Goal: Use online tool/utility: Utilize a website feature to perform a specific function

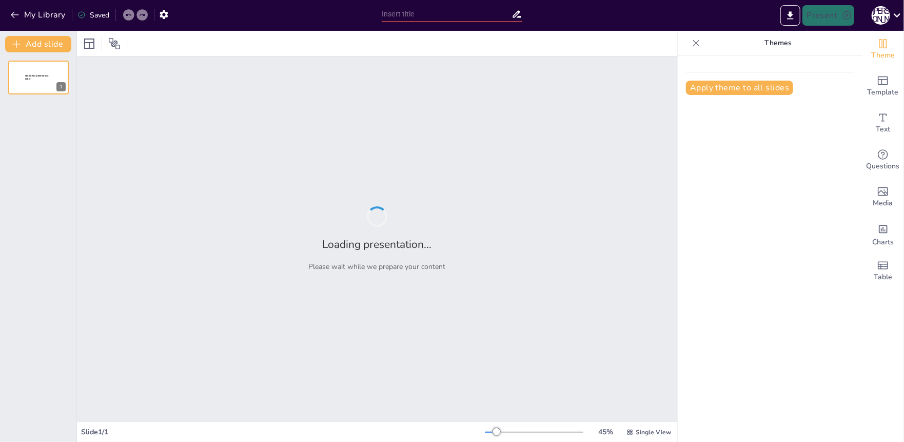
type input "Структуроване оцінювання: Від КССП до Управління по роботі з персоналом"
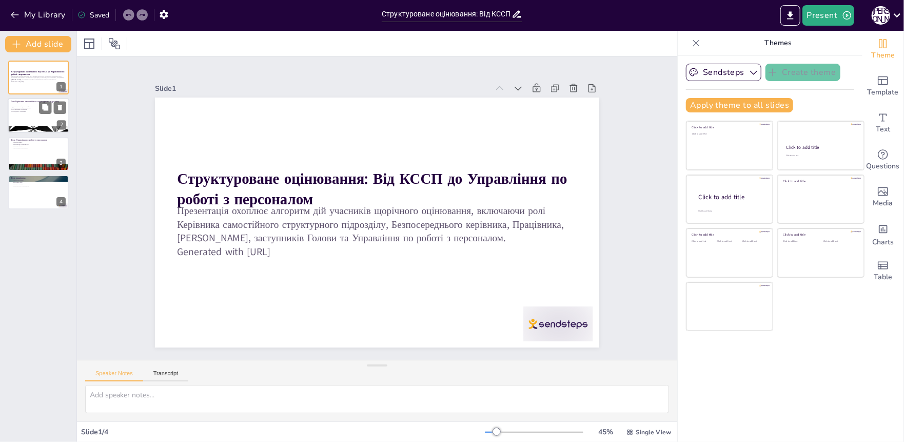
click at [38, 98] on div "Роль Керівника самостійного структурного підрозділу Керівник ознайомлює працівн…" at bounding box center [39, 115] width 62 height 35
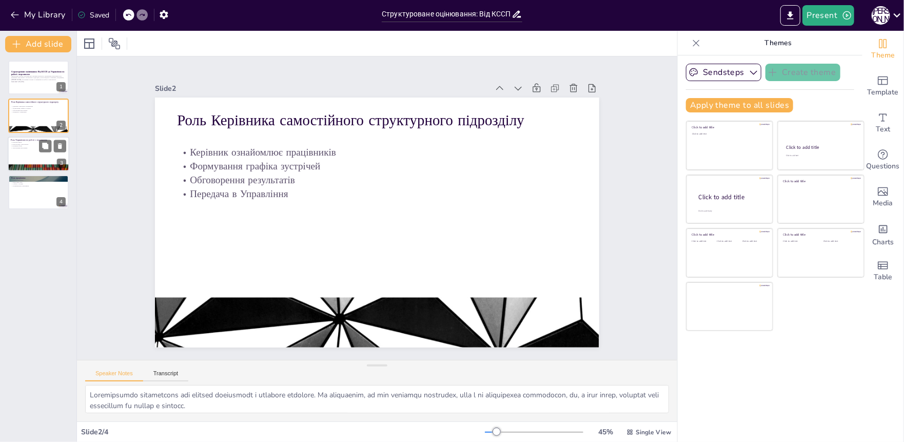
click at [23, 148] on p "Узагальнення результатів" at bounding box center [38, 148] width 55 height 2
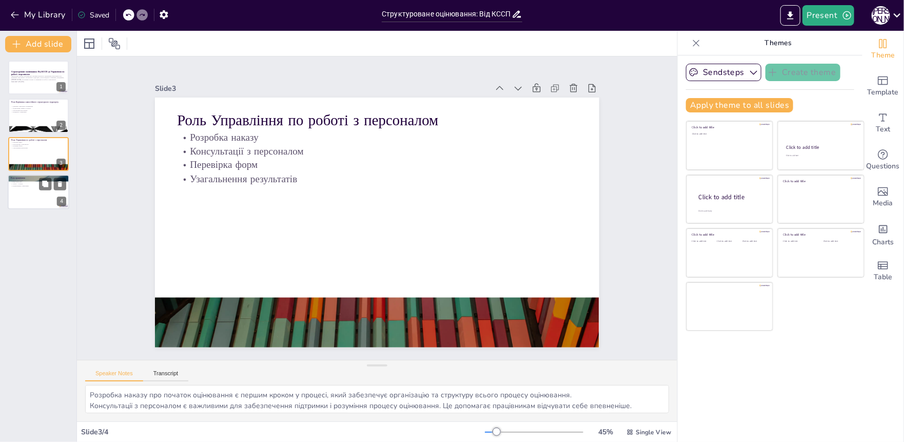
click at [21, 193] on div at bounding box center [39, 191] width 62 height 35
type textarea "Loremi dolorsita conse adipisc e seddoeiu temporinci u laboreet dolore magnaali…"
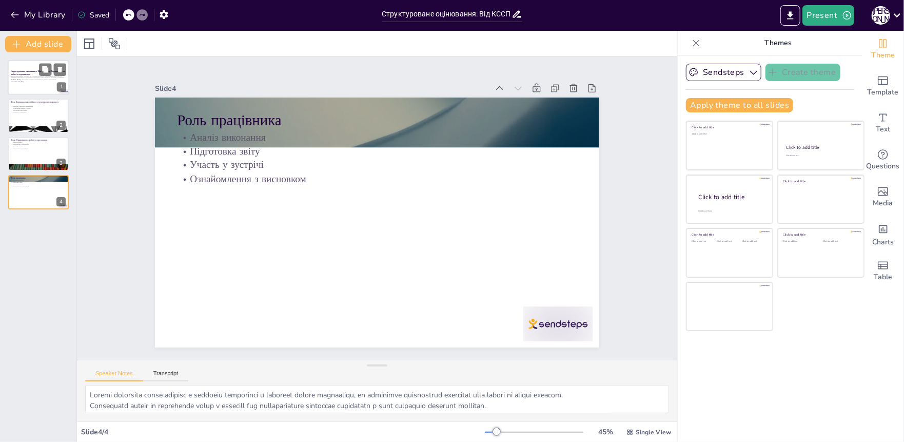
click at [37, 72] on strong "Структуроване оцінювання: Від КССП до Управління по роботі з персоналом" at bounding box center [38, 73] width 54 height 6
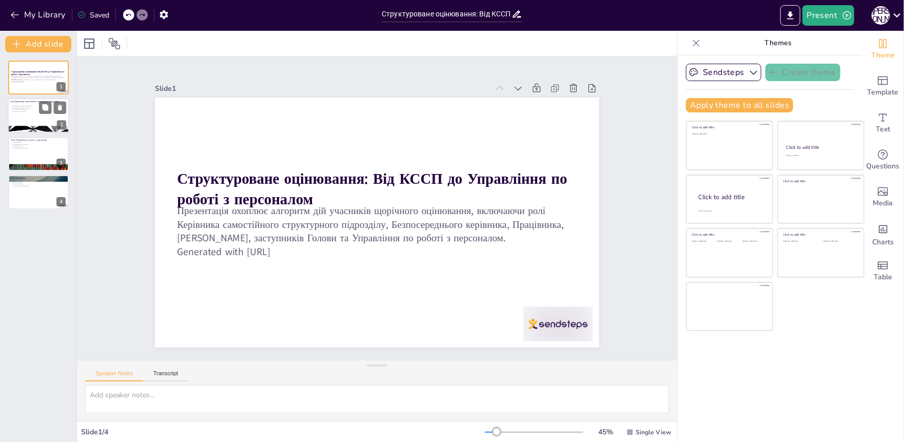
click at [30, 116] on div at bounding box center [39, 115] width 62 height 35
type textarea "Loremipsumdo sitametcons adi elitsed doeiusmodt i utlabore etdolore. Ma aliquae…"
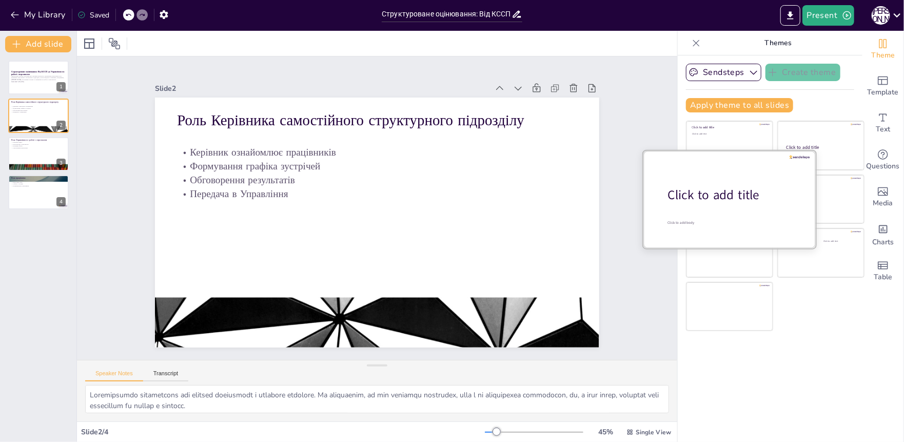
click at [729, 186] on div "Click to add title" at bounding box center [733, 194] width 131 height 17
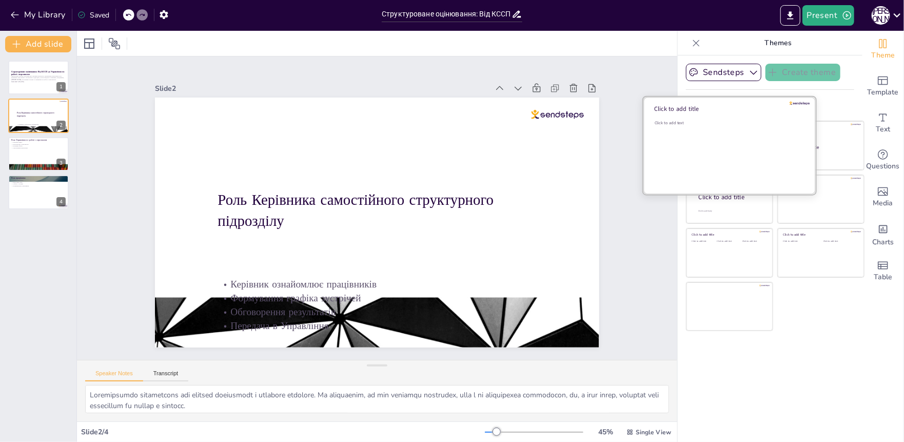
click at [727, 146] on div "Click to add text" at bounding box center [727, 152] width 147 height 64
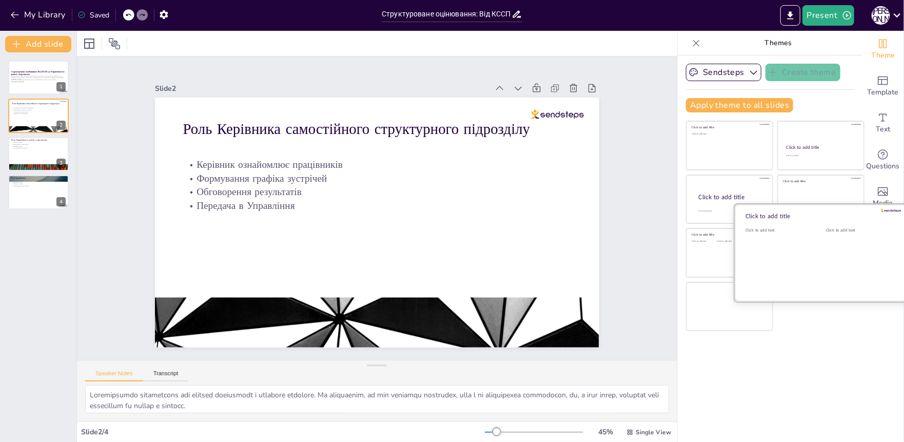
click at [792, 263] on div "Click to add text" at bounding box center [777, 259] width 65 height 64
click at [47, 314] on div "Структуроване оцінювання: Від КССП до Управління по роботі з персоналом Презент…" at bounding box center [38, 246] width 76 height 389
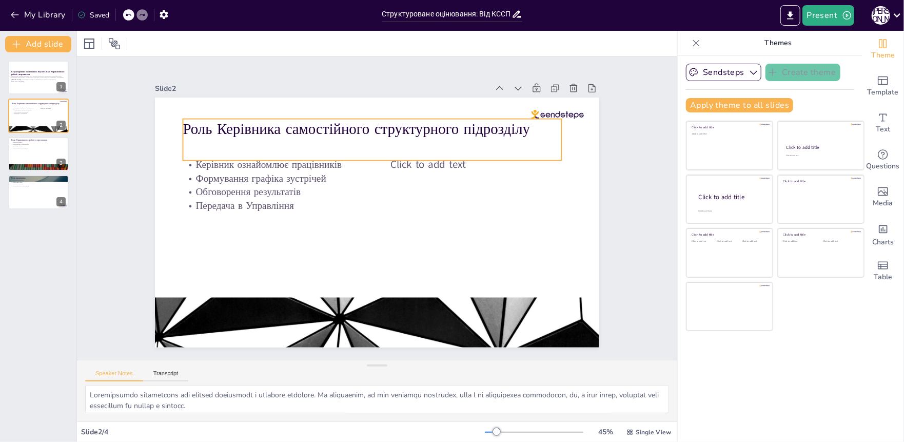
click at [331, 127] on p "Роль Керівника самостійного структурного підрозділу" at bounding box center [372, 129] width 379 height 21
click at [331, 127] on p "Роль Керівника самостійного структурного підрозділу" at bounding box center [380, 129] width 379 height 60
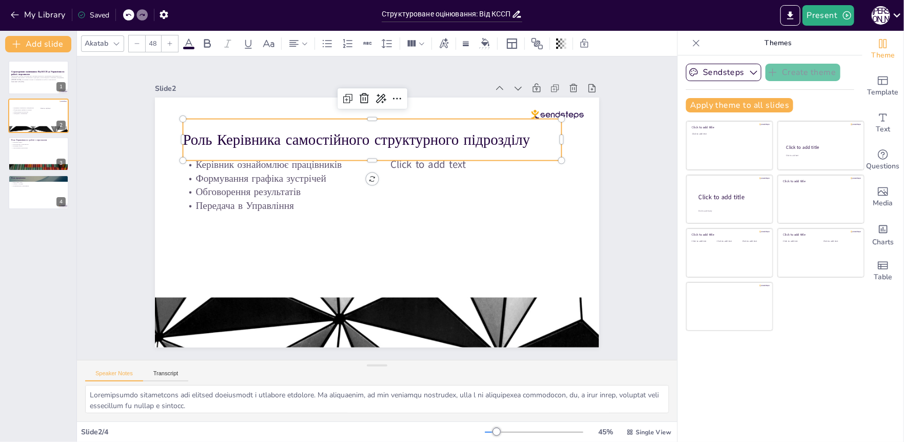
click at [331, 129] on p "Роль Керівника самостійного структурного підрозділу" at bounding box center [372, 139] width 379 height 21
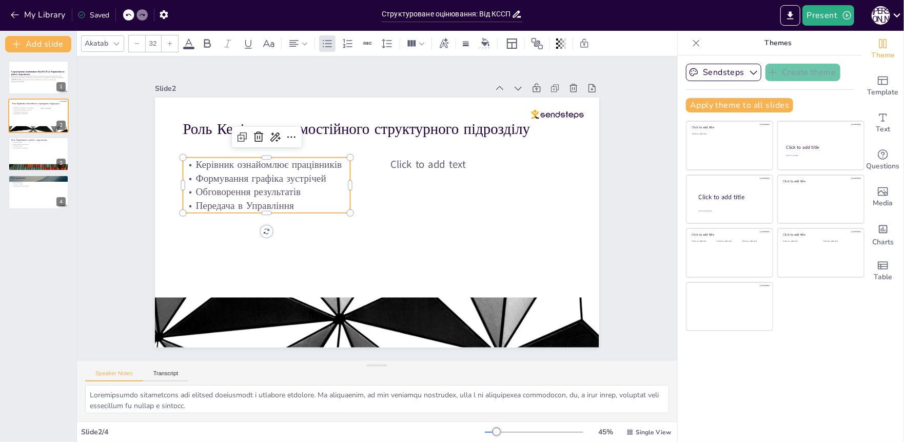
click at [326, 175] on p "Формування графіка зустрічей" at bounding box center [266, 178] width 167 height 14
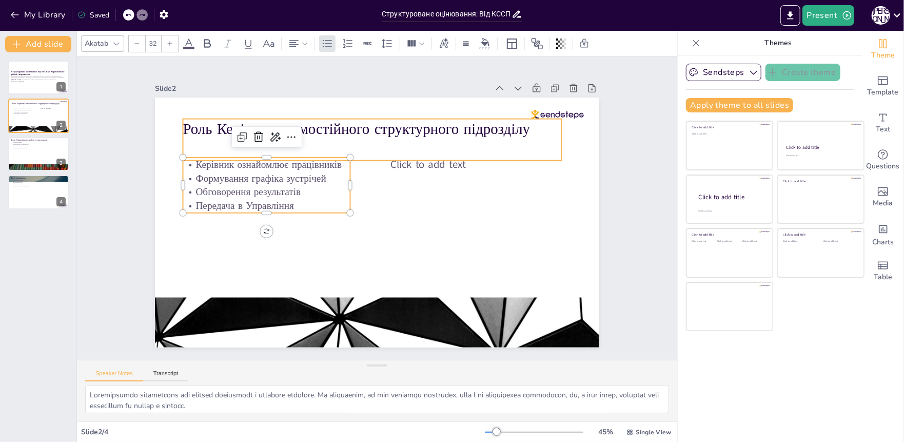
type input "48"
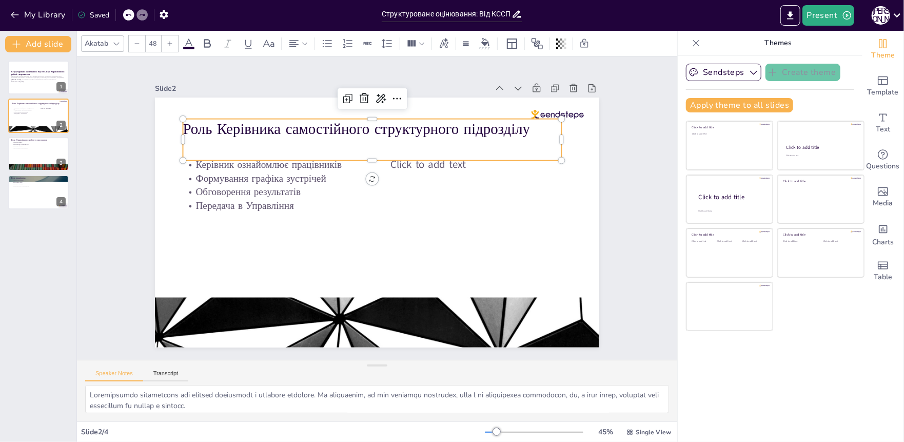
click at [215, 129] on p "Роль Керівника самостійного структурного підрозділу" at bounding box center [372, 129] width 379 height 21
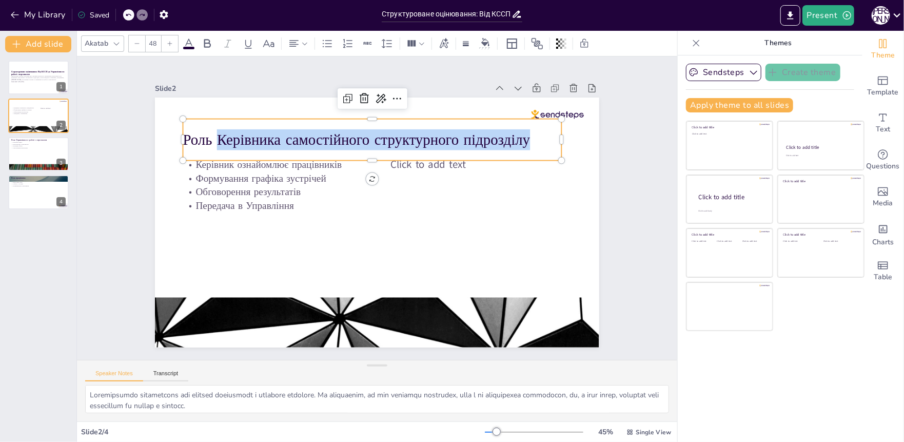
drag, startPoint x: 210, startPoint y: 135, endPoint x: 532, endPoint y: 130, distance: 322.1
click at [532, 130] on p "Роль Керівника самостійного структурного підрозділу" at bounding box center [372, 139] width 379 height 21
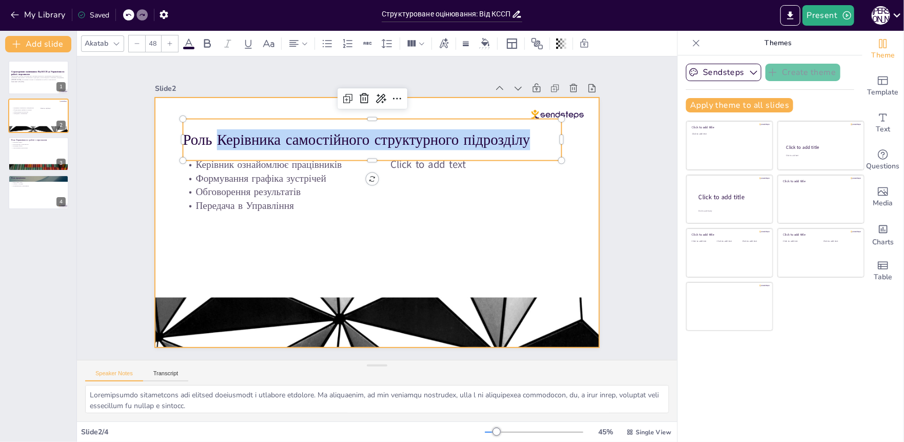
click at [362, 242] on div at bounding box center [376, 222] width 468 height 295
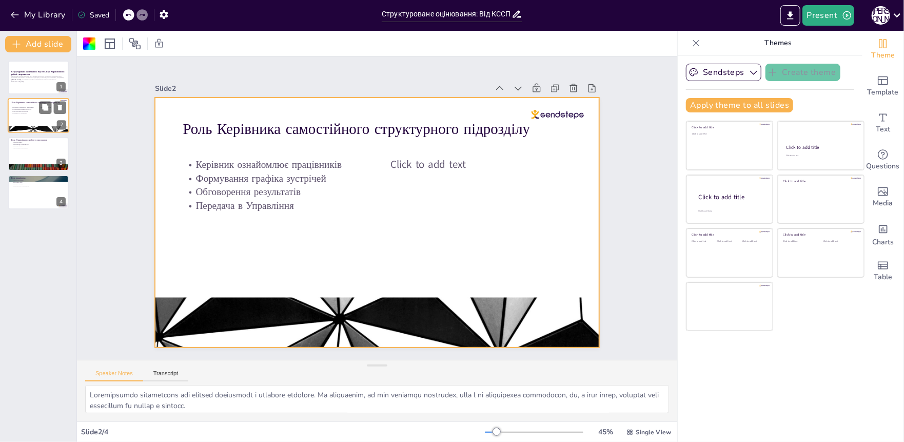
click at [40, 116] on div at bounding box center [39, 115] width 62 height 35
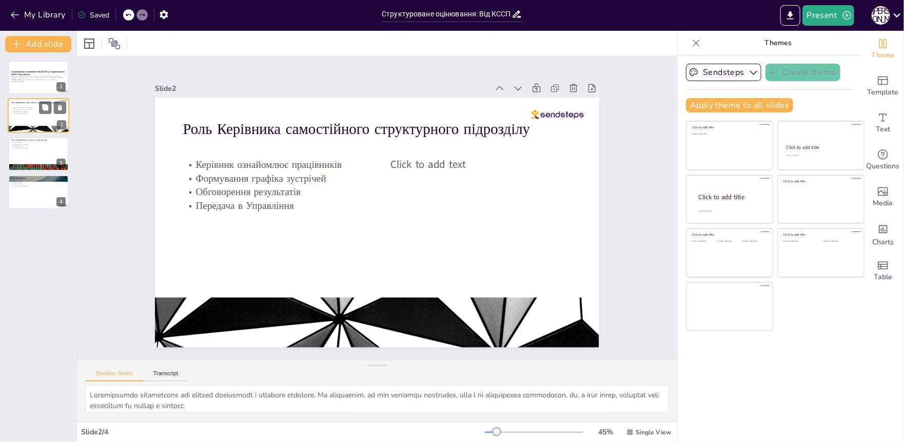
click at [36, 118] on div at bounding box center [39, 115] width 62 height 35
click at [29, 153] on div at bounding box center [39, 153] width 62 height 35
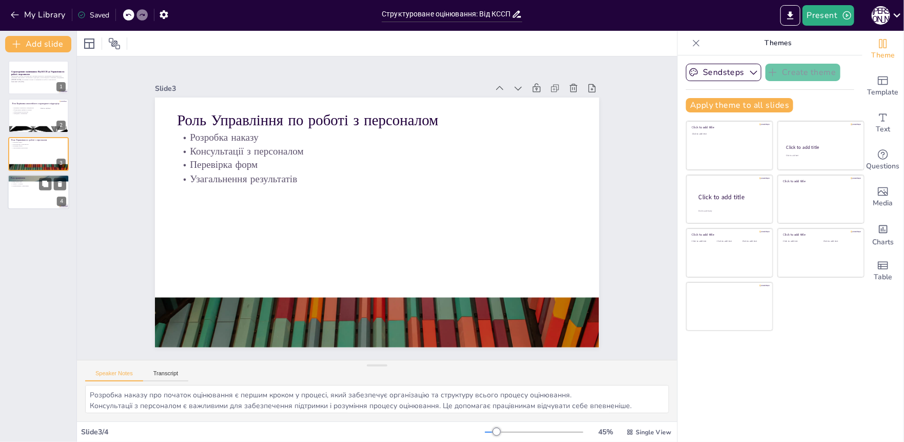
click at [46, 202] on div at bounding box center [39, 191] width 62 height 35
type textarea "Loremi dolorsita conse adipisc e seddoeiu temporinci u laboreet dolore magnaali…"
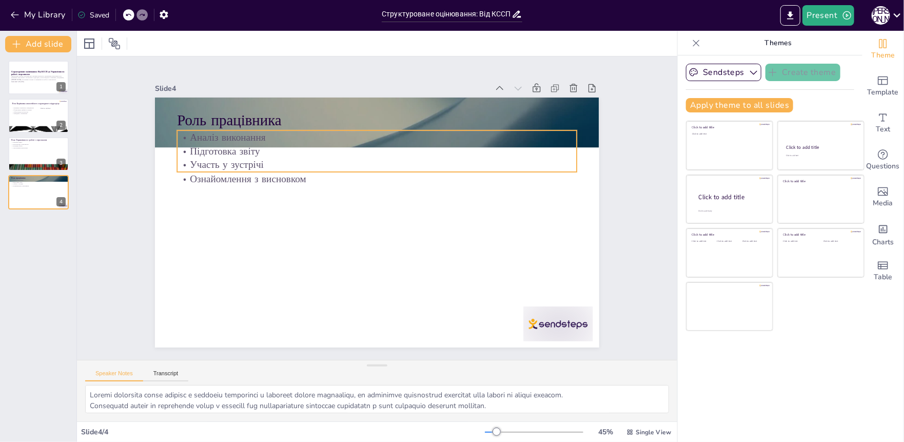
click at [262, 126] on div "Роль працівника Аналіз виконання Підготовка звіту Участь у зустрічі Ознайомленн…" at bounding box center [377, 222] width 444 height 250
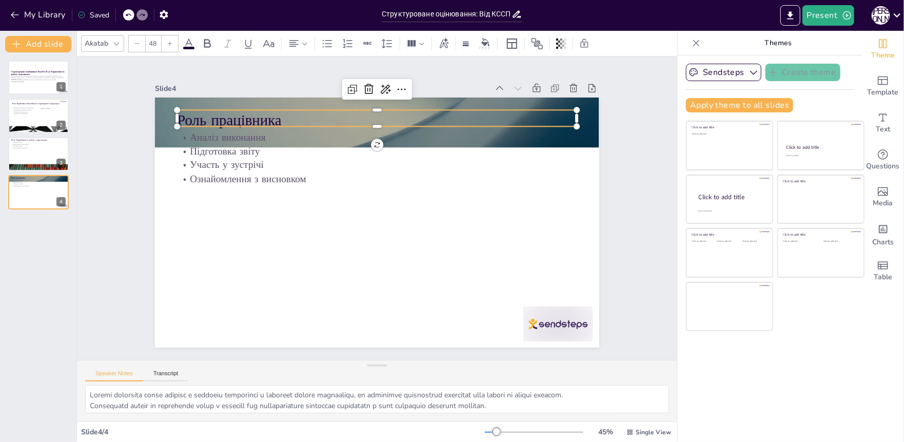
click at [281, 118] on p "Роль працівника" at bounding box center [377, 120] width 400 height 21
click at [411, 118] on p "Роль працівника" at bounding box center [462, 189] width 103 height 395
click at [281, 118] on p "Роль працівника" at bounding box center [377, 118] width 400 height 21
copy p "Роль працівника"
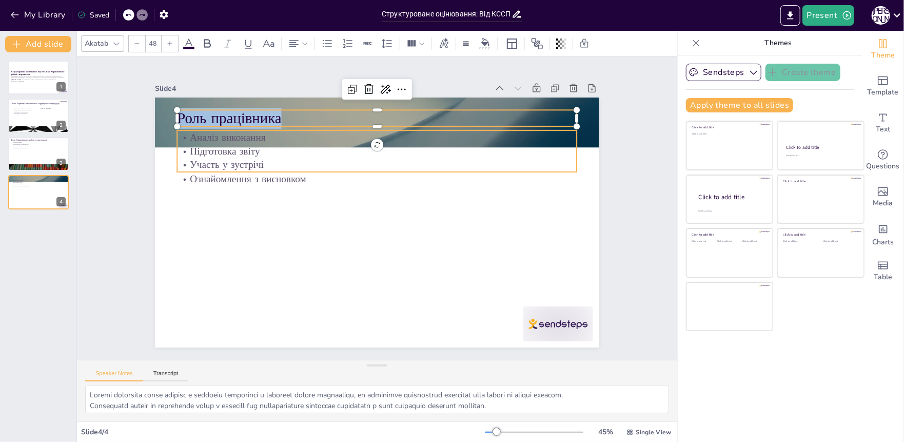
type input "32"
click at [220, 133] on p "Аналіз виконання" at bounding box center [377, 137] width 400 height 14
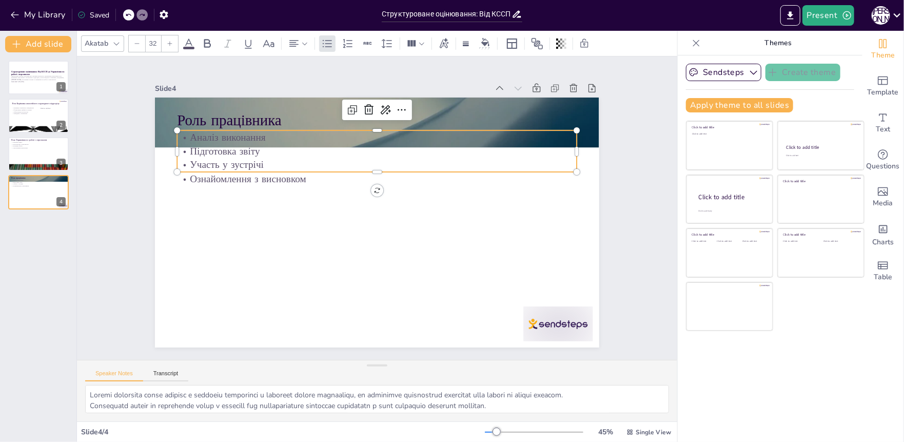
click at [220, 133] on p "Аналіз виконання" at bounding box center [377, 137] width 400 height 14
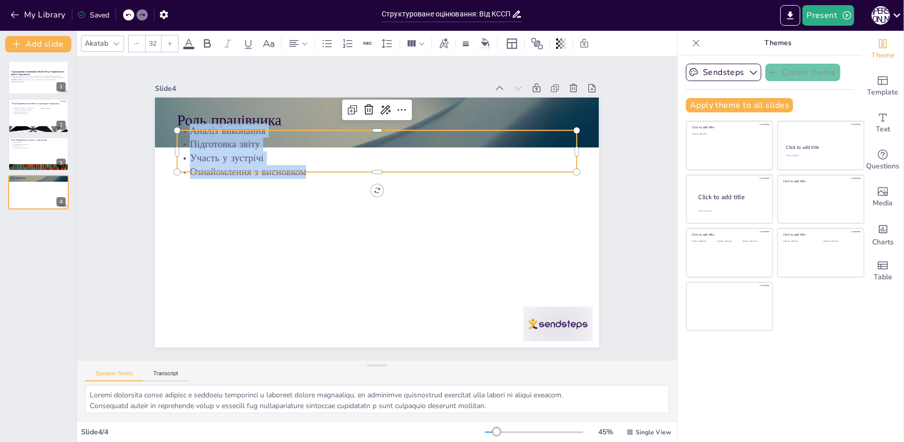
drag, startPoint x: 308, startPoint y: 174, endPoint x: 175, endPoint y: 127, distance: 141.3
click at [177, 127] on div "Аналіз виконання Підготовка звіту Участь у зустрічі Ознайомлення з висновком" at bounding box center [377, 151] width 400 height 55
copy div "Аналіз виконання Підготовка звіту Участь у зустрічі Ознайомлення з висновком"
click at [28, 144] on p "Консультації з персоналом" at bounding box center [38, 144] width 55 height 2
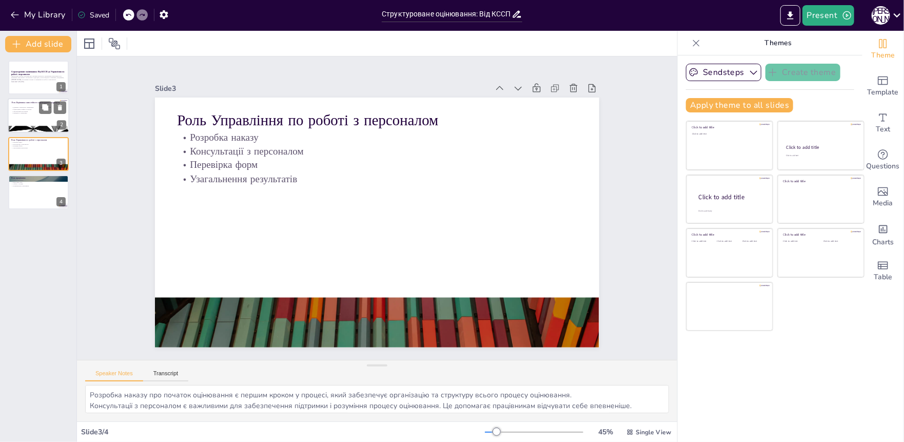
click at [35, 108] on div at bounding box center [39, 115] width 62 height 35
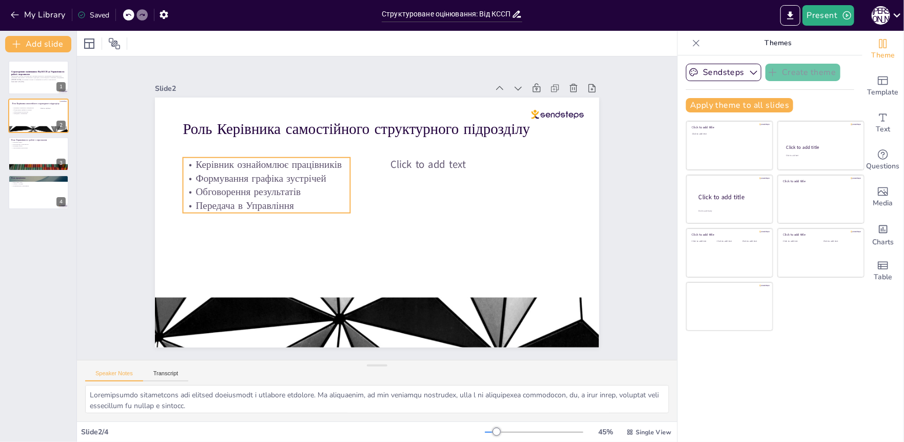
click at [257, 188] on p "Обговорення результатів" at bounding box center [266, 192] width 167 height 14
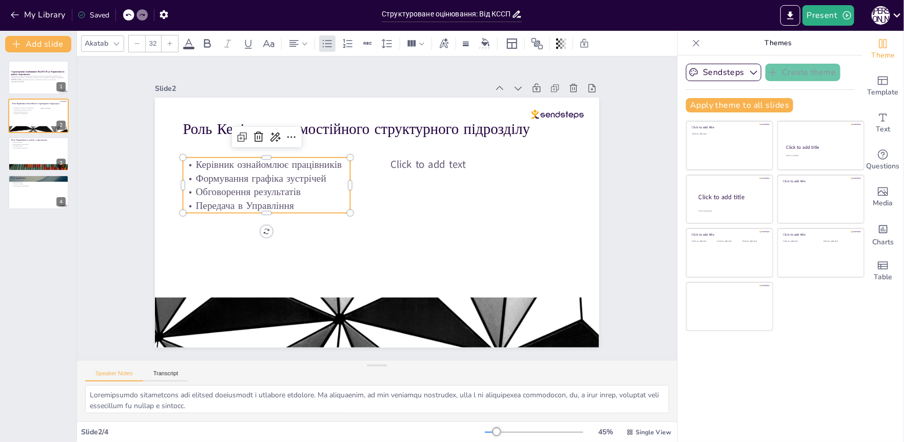
click at [257, 188] on p "Обговорення результатів" at bounding box center [266, 192] width 167 height 14
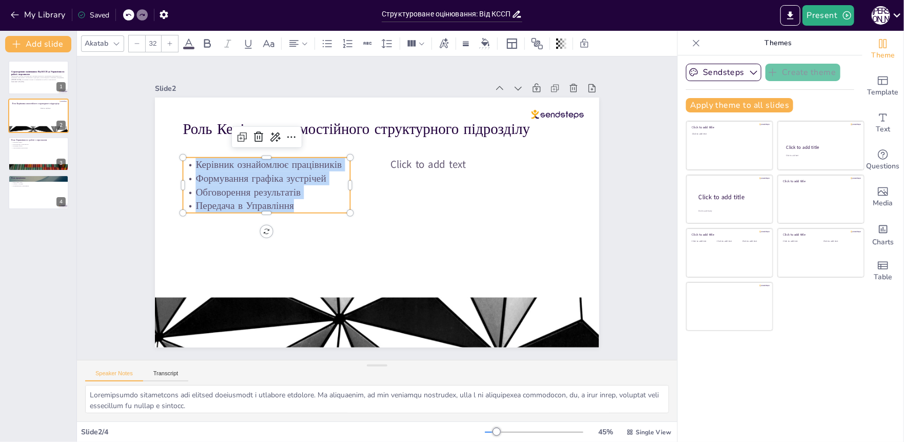
drag, startPoint x: 299, startPoint y: 204, endPoint x: 182, endPoint y: 160, distance: 125.0
click at [183, 160] on div "Керівник ознайомлює працівників Формування графіка зустрічей Обговорення резуль…" at bounding box center [266, 184] width 167 height 55
copy div "Керівник ознайомлює працівників Формування графіка зустрічей Обговорення резуль…"
click at [27, 149] on div at bounding box center [39, 153] width 62 height 35
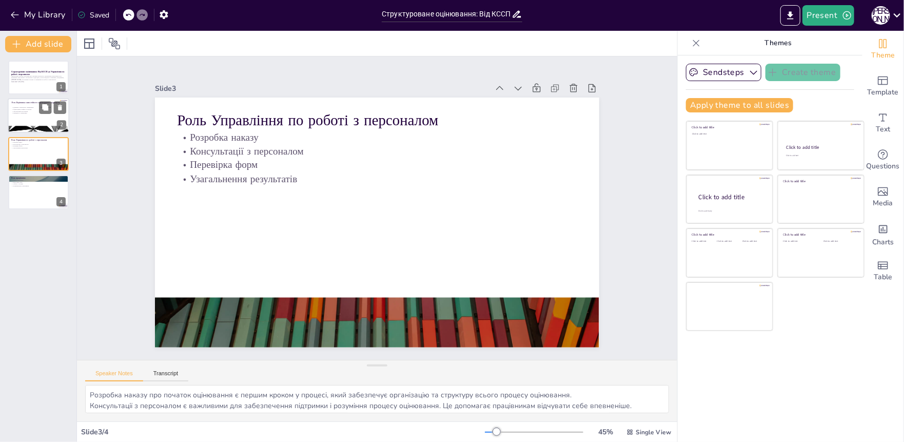
click at [39, 112] on div at bounding box center [52, 108] width 27 height 12
type textarea "Loremipsumdo sitametcons adi elitsed doeiusmodt i utlabore etdolore. Ma aliquae…"
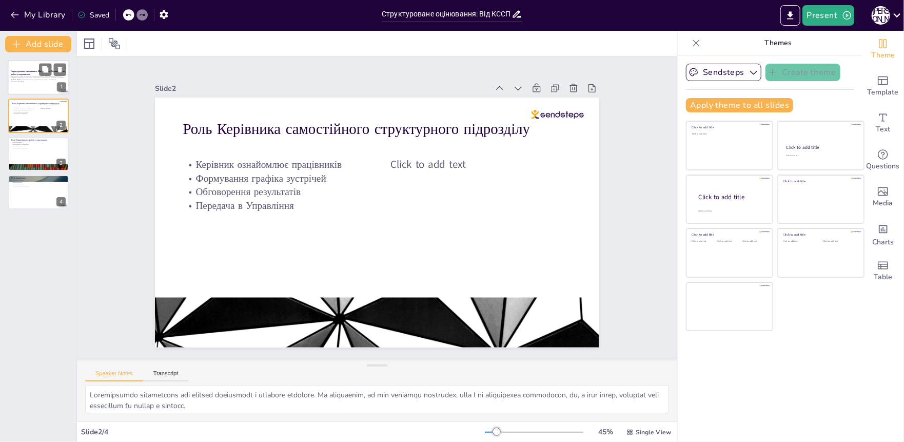
click at [22, 76] on p "Презентація охоплює алгоритм дій учасників щорічного оцінювання, включаючи ролі…" at bounding box center [38, 78] width 55 height 6
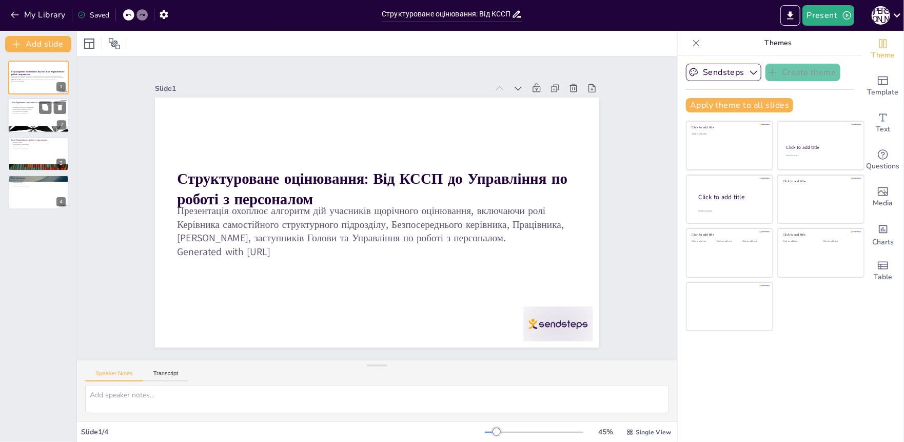
click at [26, 116] on div at bounding box center [39, 115] width 62 height 35
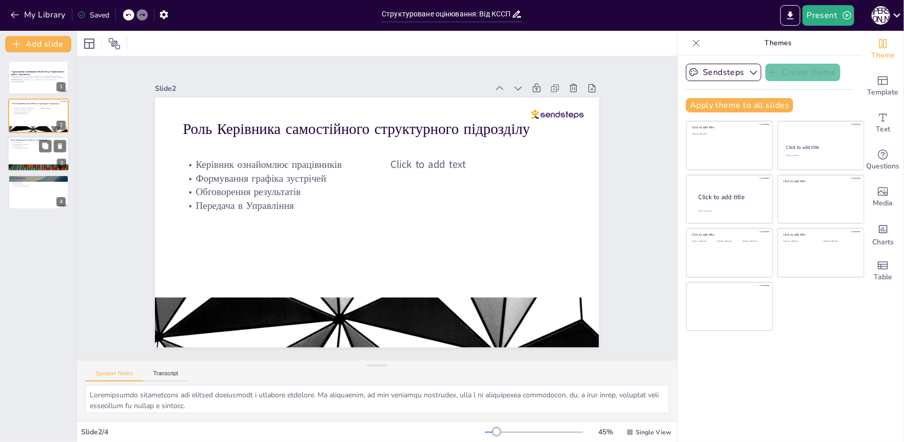
click at [27, 150] on div at bounding box center [39, 153] width 62 height 35
type textarea "Розробка наказу про початок оцінювання є першим кроком у процесі, який забезпеч…"
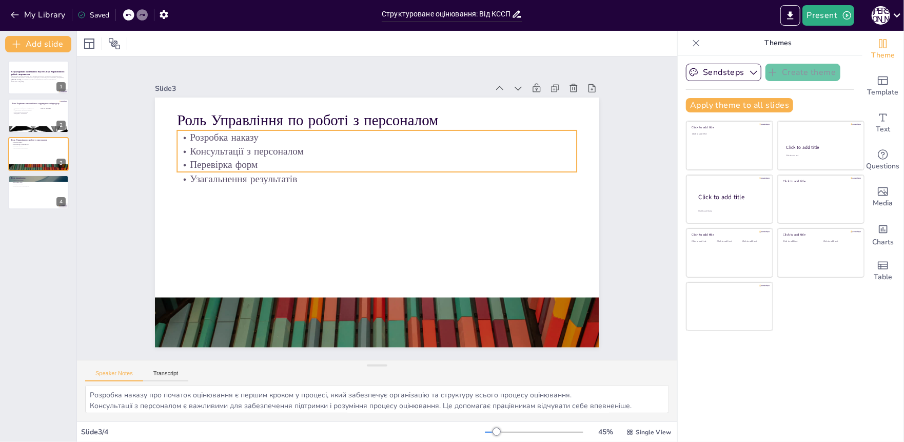
click at [254, 166] on p "Перевірка форм" at bounding box center [381, 164] width 399 height 55
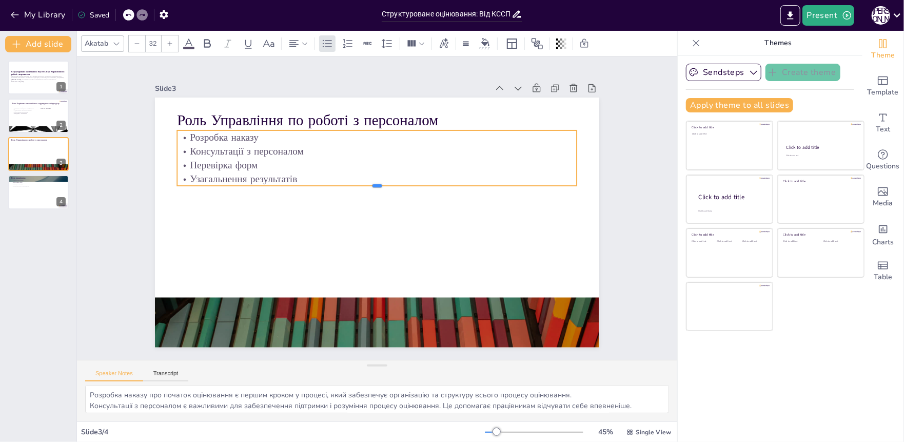
drag, startPoint x: 289, startPoint y: 168, endPoint x: 188, endPoint y: 135, distance: 106.1
click at [188, 135] on div "Роль Управління по роботі з персоналом Розробка наказу Консультації з персонало…" at bounding box center [377, 222] width 444 height 250
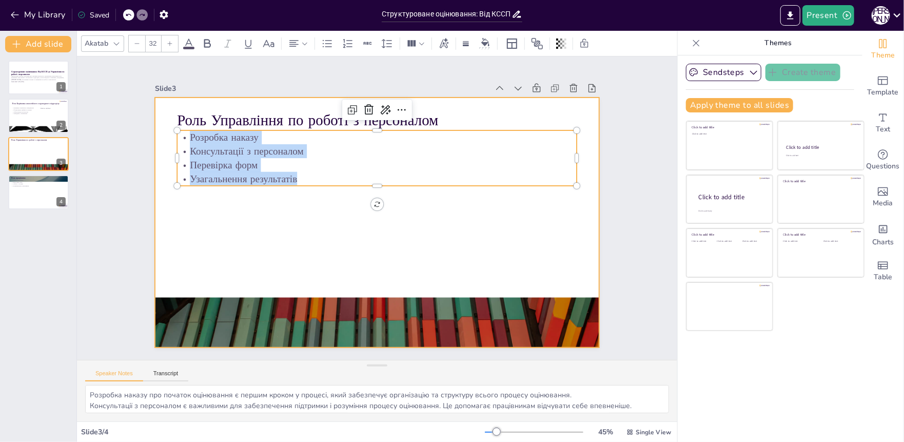
drag, startPoint x: 182, startPoint y: 132, endPoint x: 227, endPoint y: 143, distance: 46.4
click at [330, 192] on div "Роль Управління по роботі з персоналом Розробка наказу Консультації з персонало…" at bounding box center [377, 222] width 444 height 250
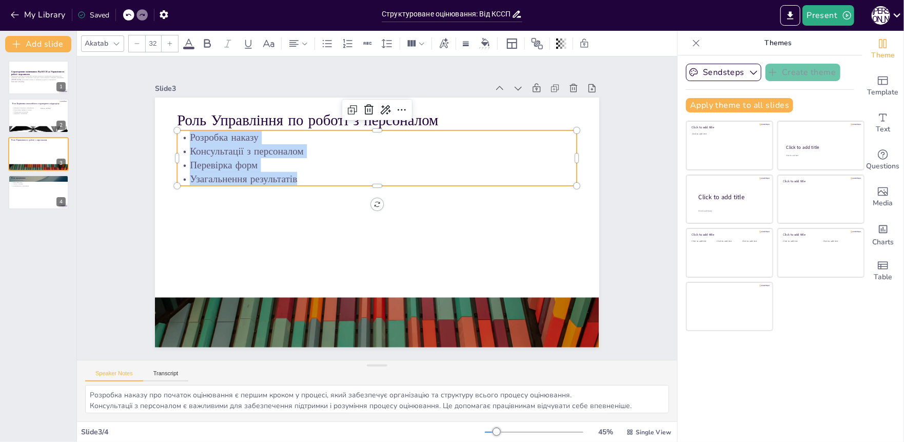
copy div "Розробка наказу Консультації з персоналом Перевірка форм Узагальнення результат…"
